Goal: Find specific page/section: Find specific page/section

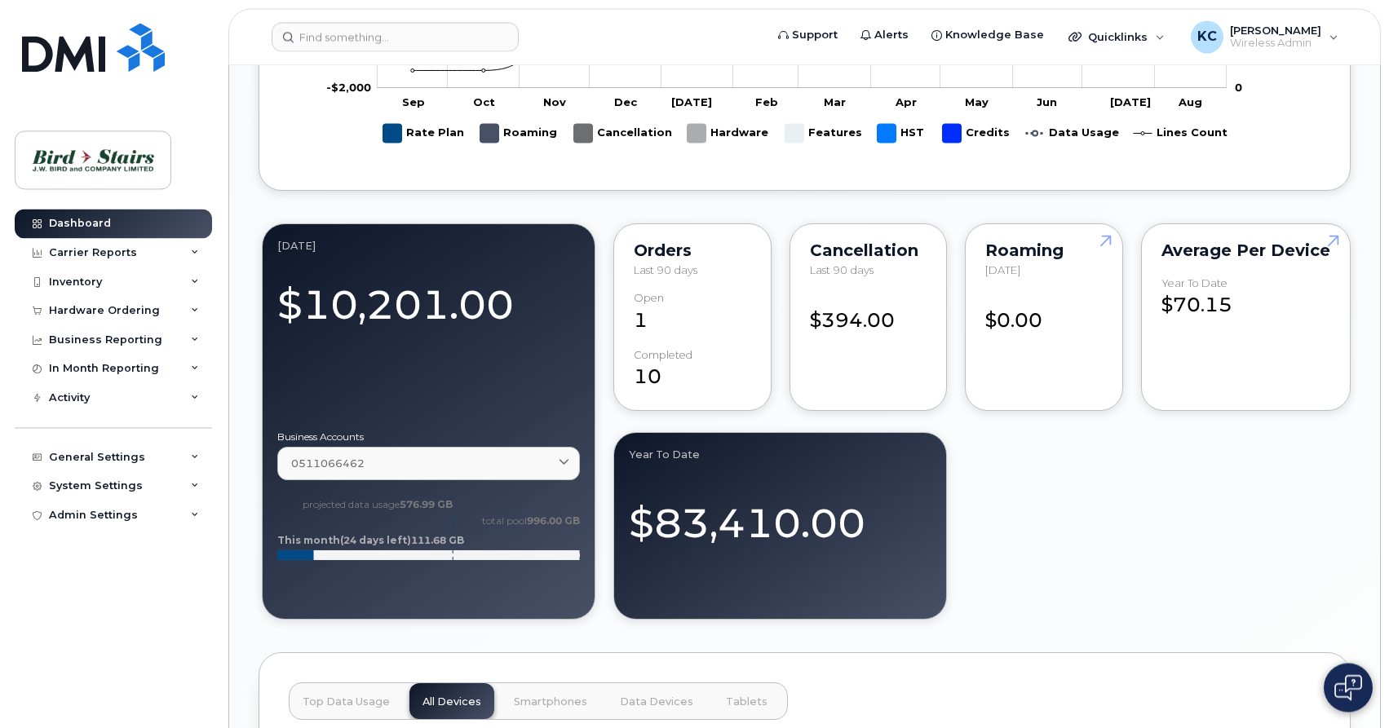
scroll to position [998, 0]
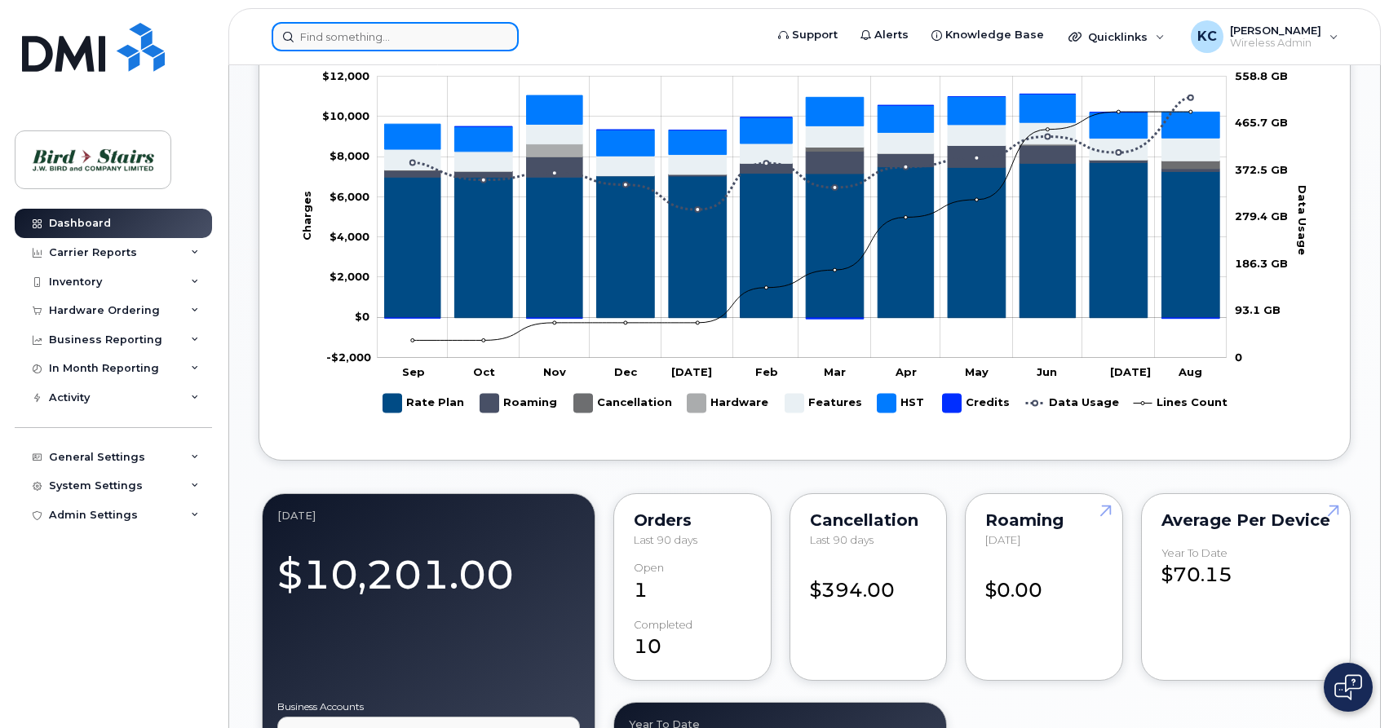
click at [364, 36] on input at bounding box center [395, 36] width 247 height 29
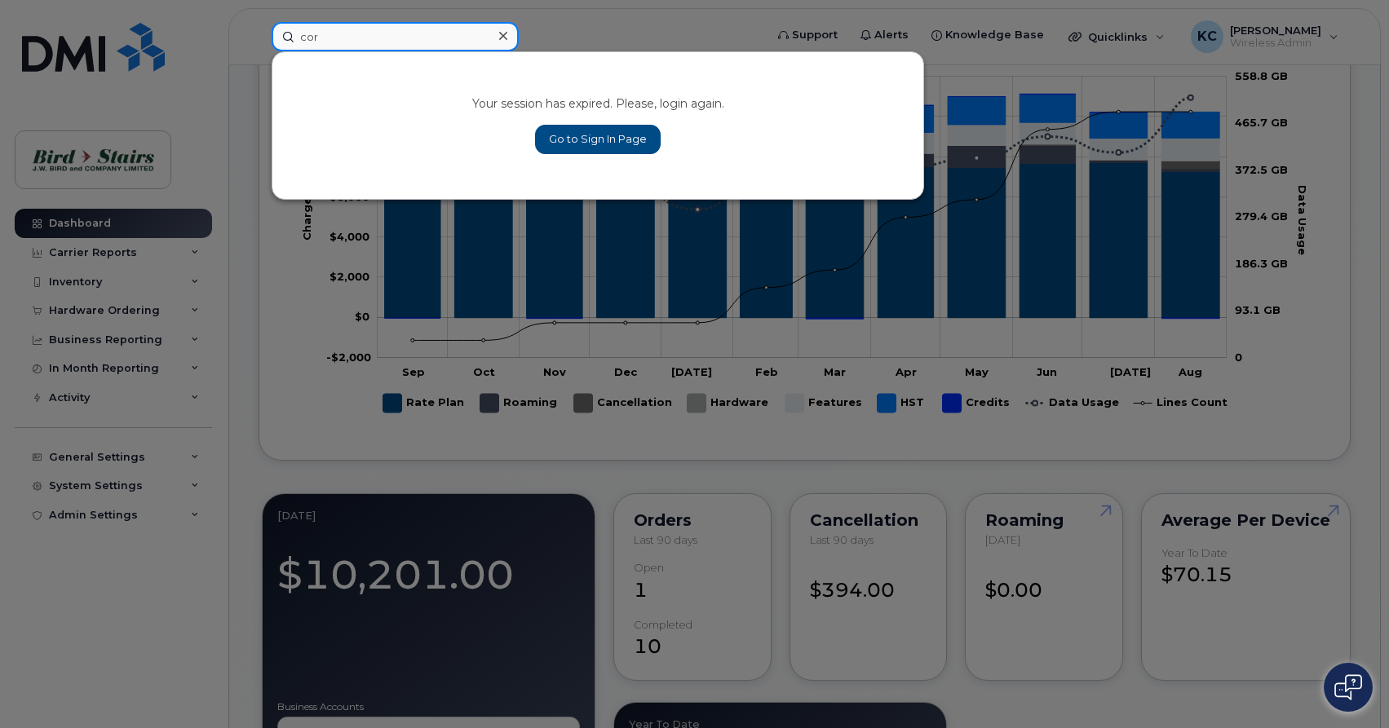
type input "cor"
click at [554, 139] on link "Go to Sign In Page" at bounding box center [598, 139] width 126 height 29
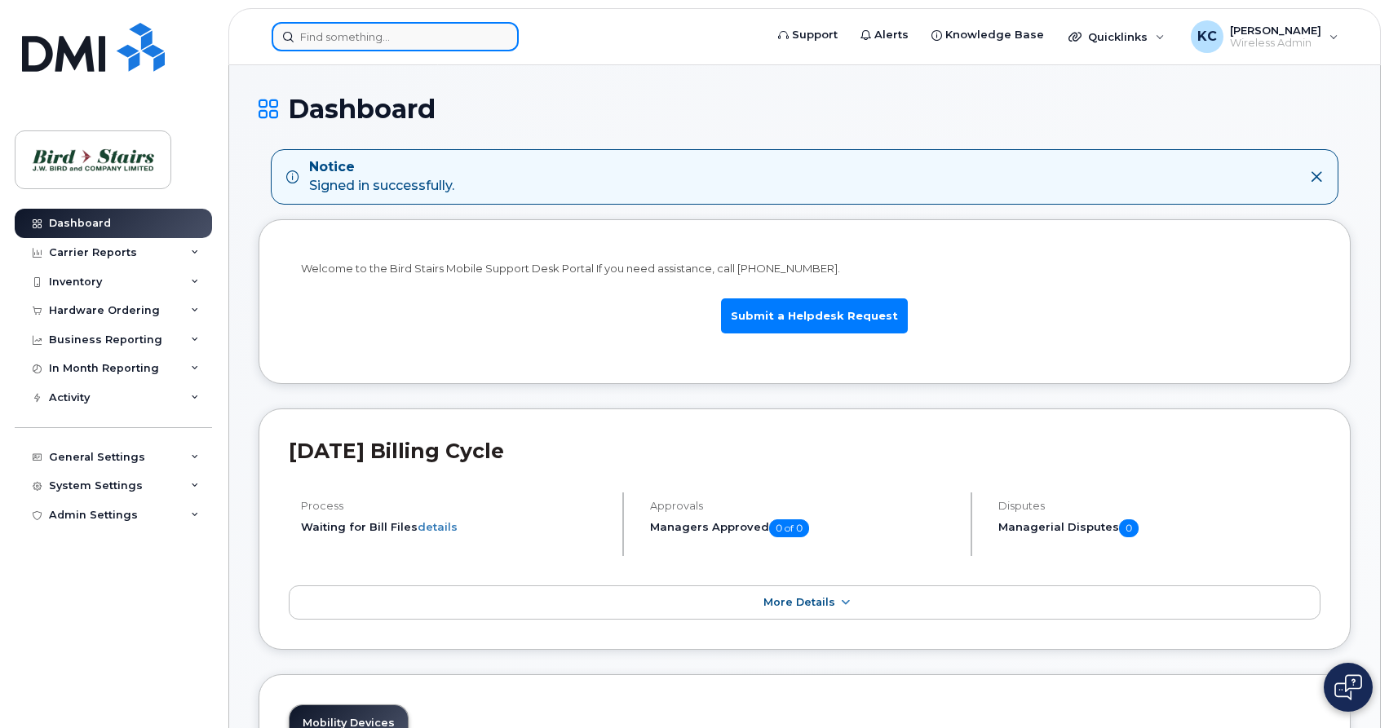
click at [355, 36] on input at bounding box center [395, 36] width 247 height 29
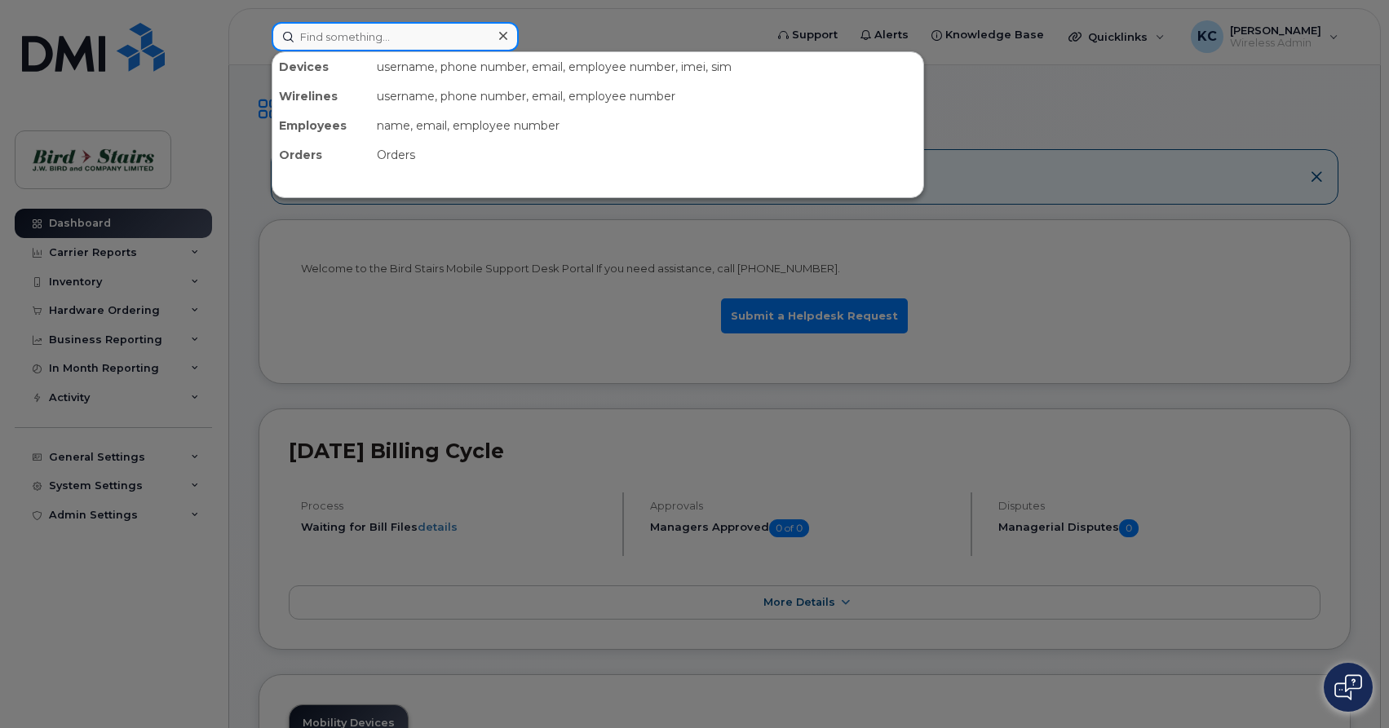
type input "v"
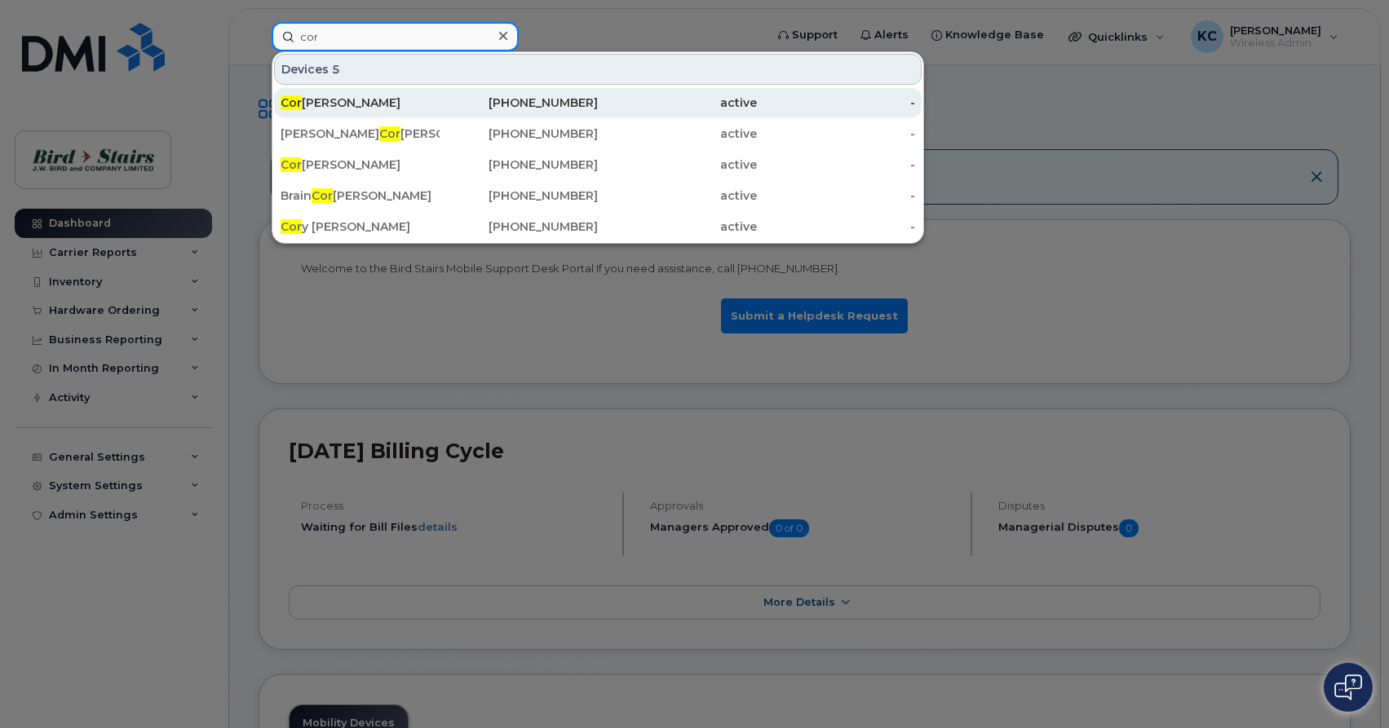
type input "cor"
click at [354, 106] on div "Cor ey Fougere" at bounding box center [360, 103] width 159 height 16
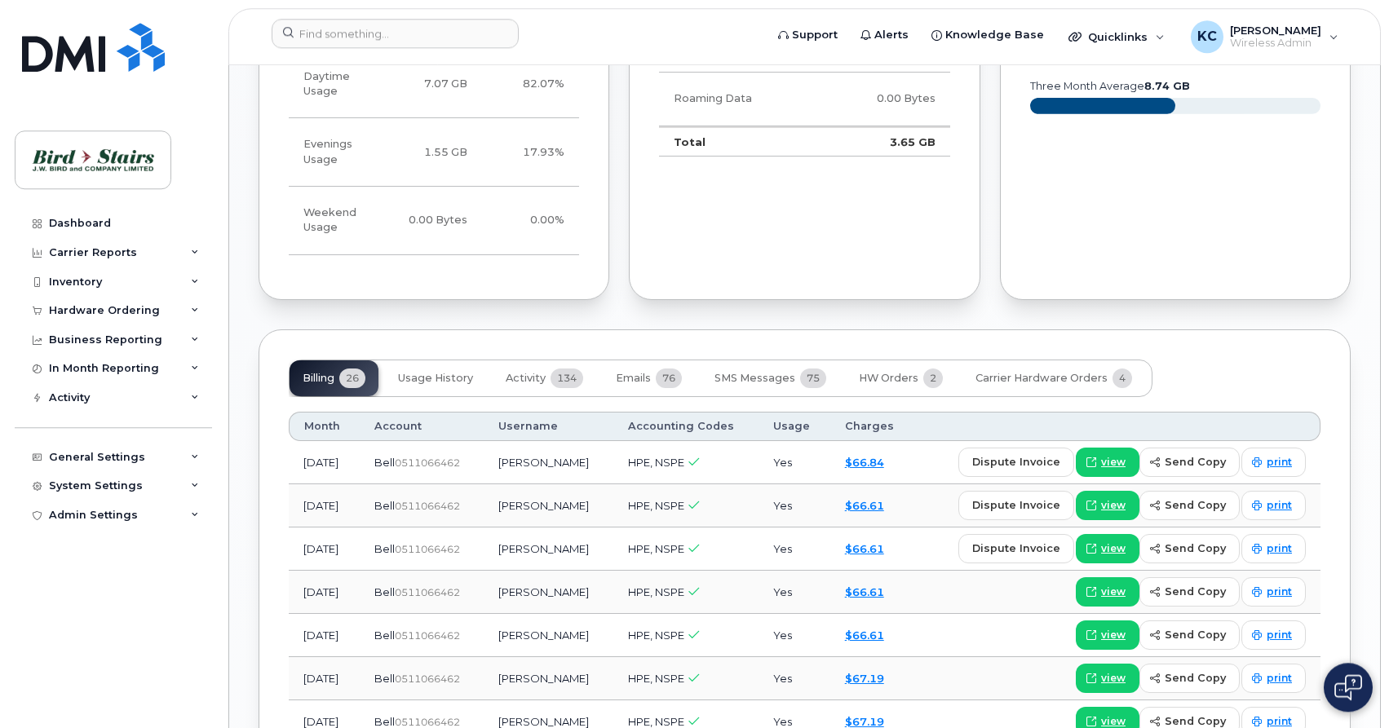
scroll to position [1331, 0]
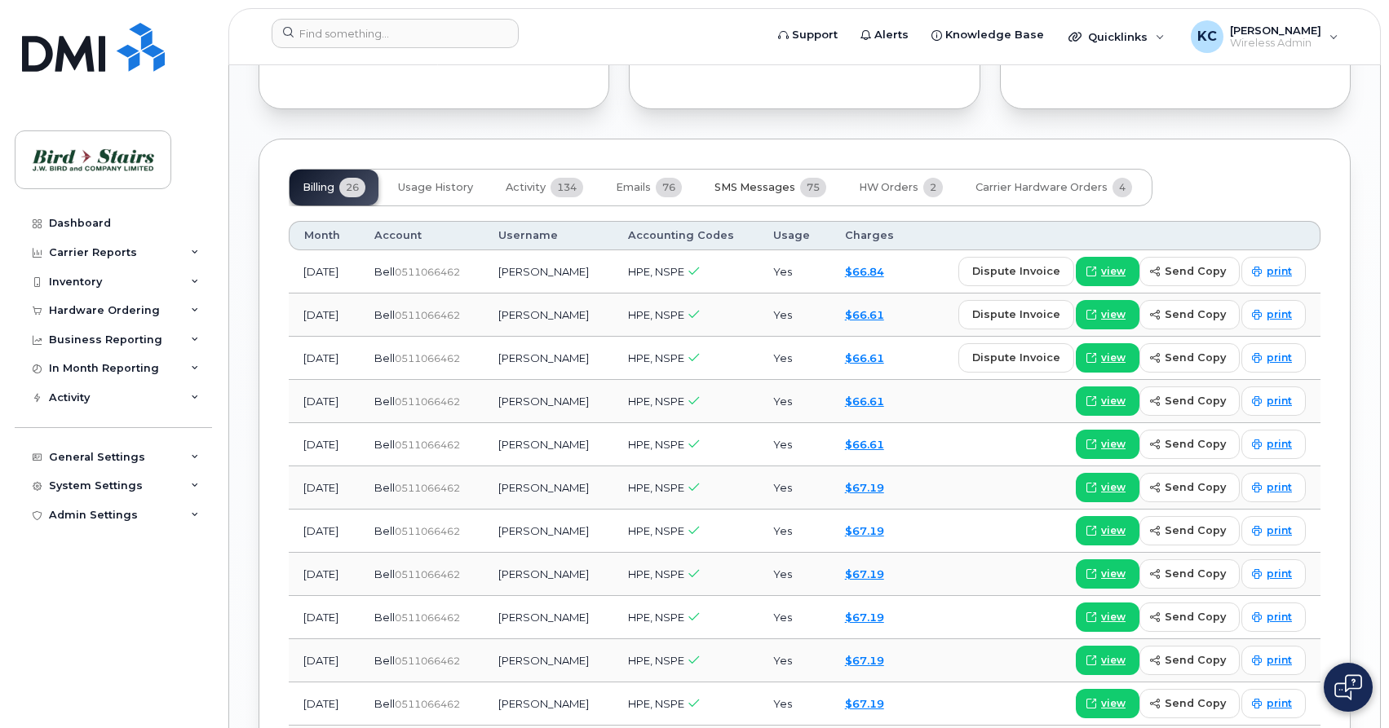
click at [745, 179] on button "SMS Messages 75" at bounding box center [771, 188] width 138 height 36
